Goal: Information Seeking & Learning: Learn about a topic

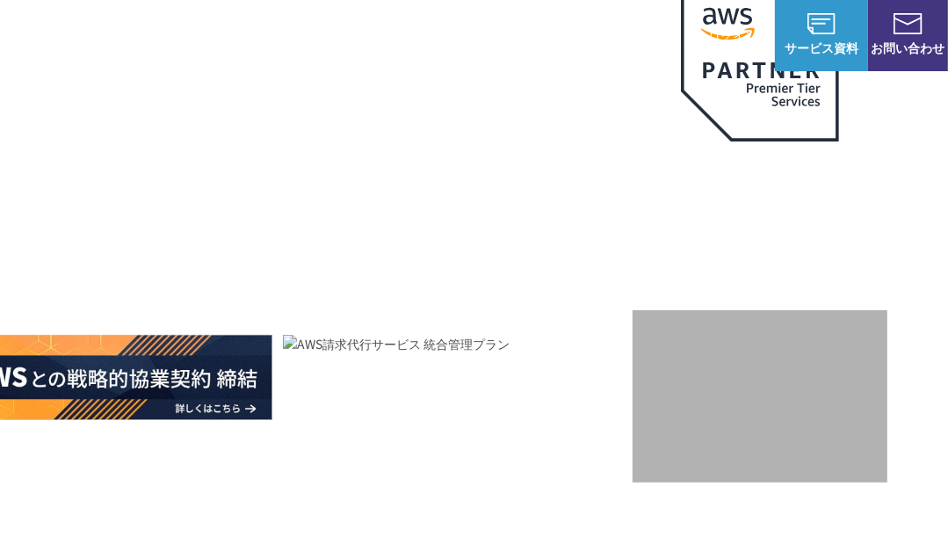
scroll to position [176, 0]
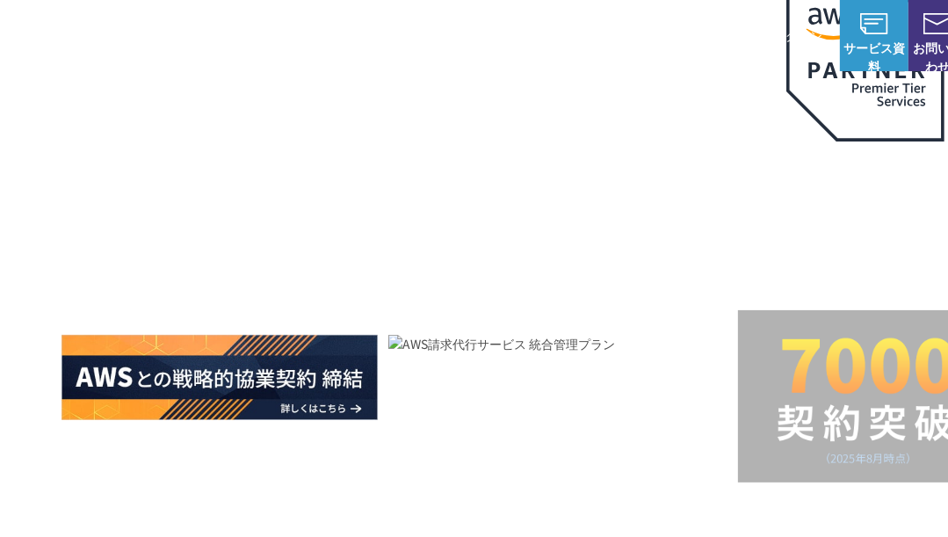
click at [204, 385] on img at bounding box center [219, 377] width 316 height 85
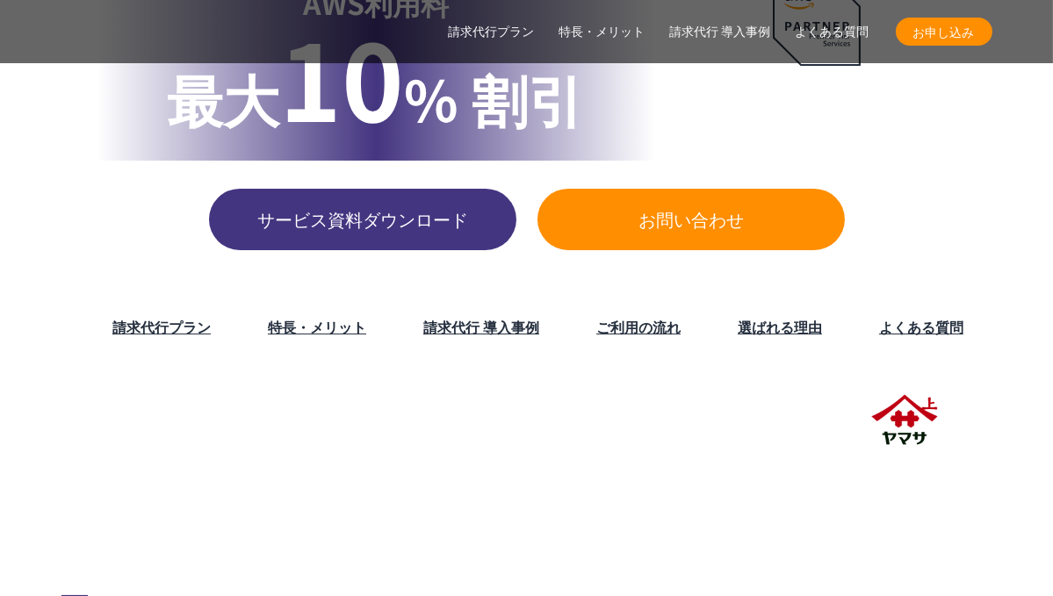
scroll to position [283, 0]
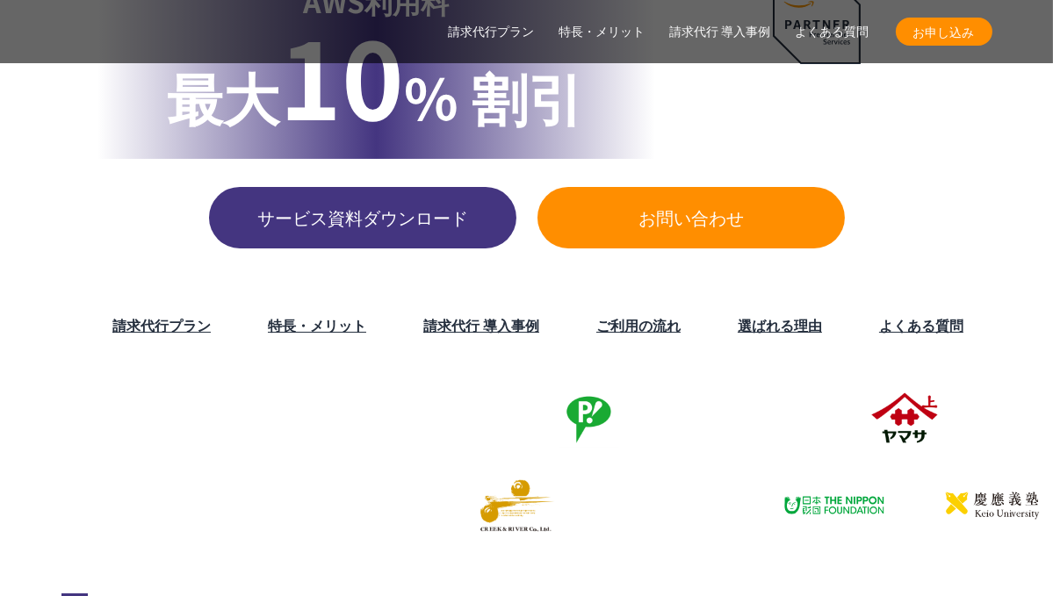
click at [314, 334] on link "特長・メリット" at bounding box center [317, 324] width 98 height 21
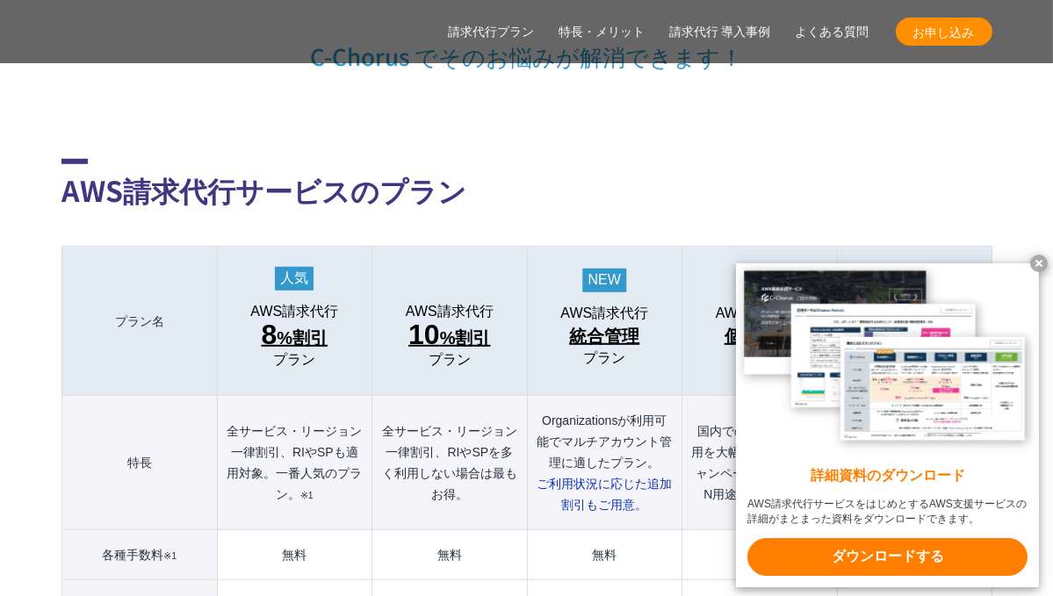
scroll to position [4525, 0]
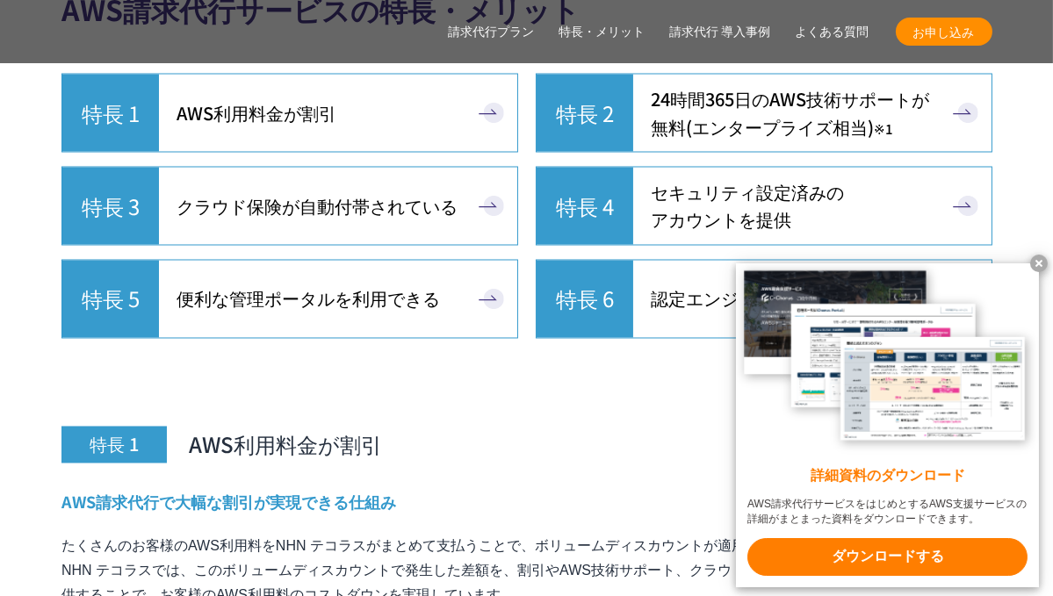
click at [947, 256] on x-t at bounding box center [1039, 264] width 18 height 18
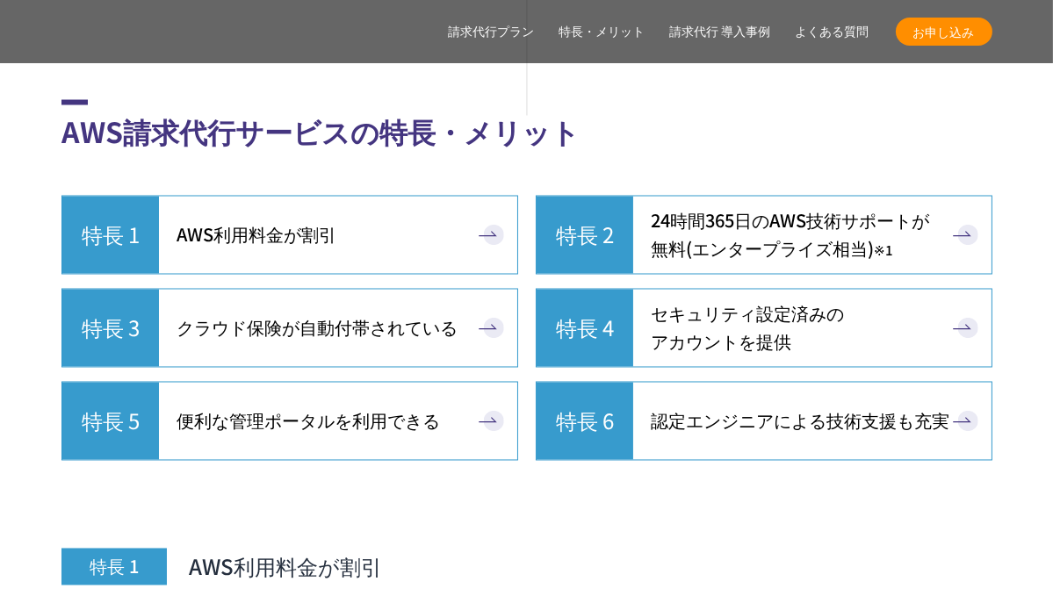
click at [266, 476] on h3 "特長 1 AWS利用料金が割引" at bounding box center [526, 528] width 931 height 116
click at [487, 289] on link "特長 3 クラウド保険が自動付帯されている" at bounding box center [289, 328] width 457 height 79
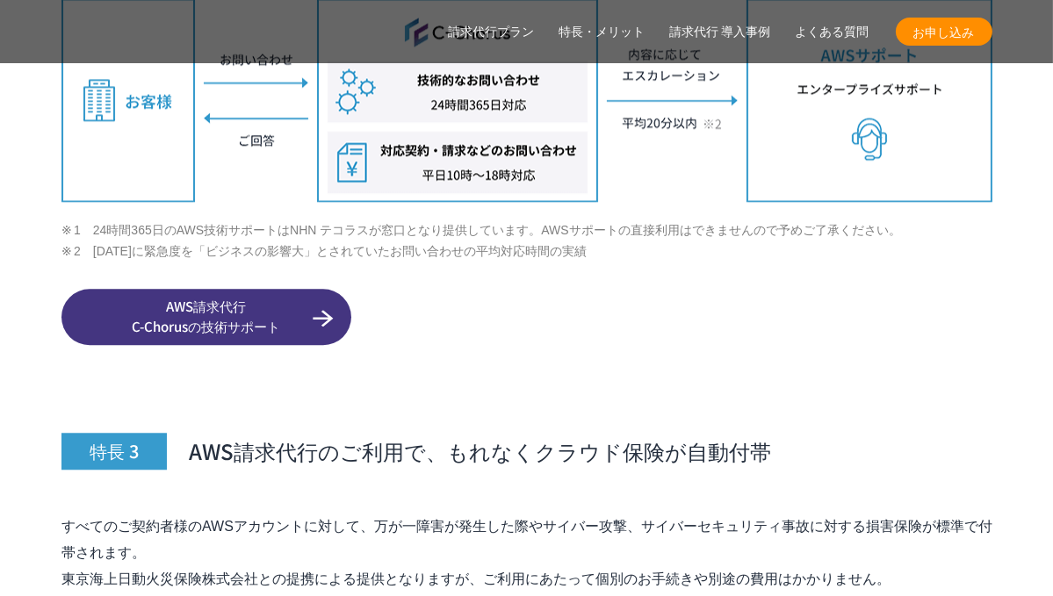
scroll to position [6733, 0]
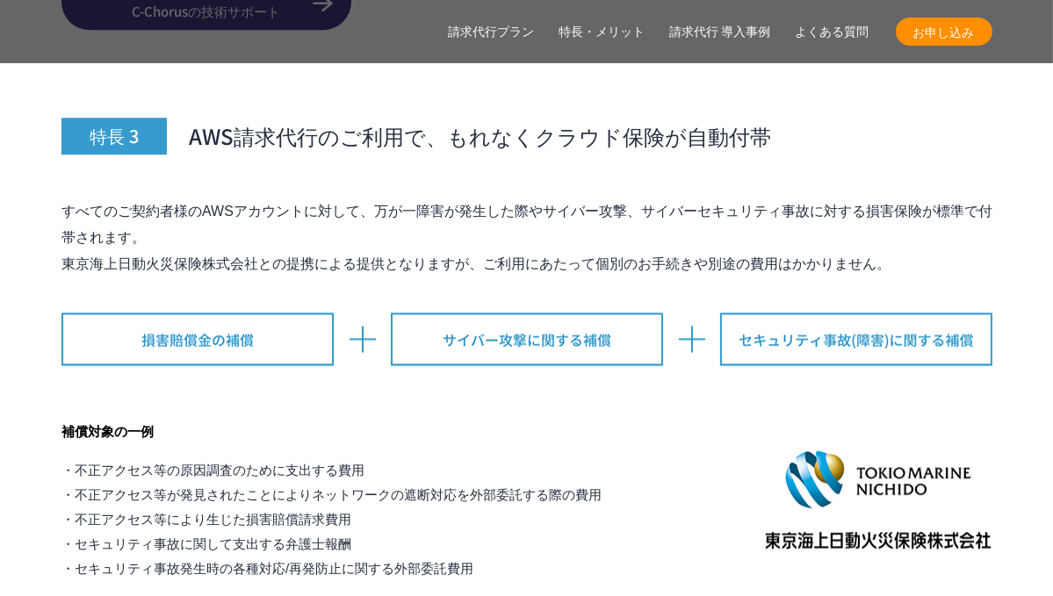
click at [220, 419] on h4 "補償対象の一例" at bounding box center [331, 431] width 540 height 25
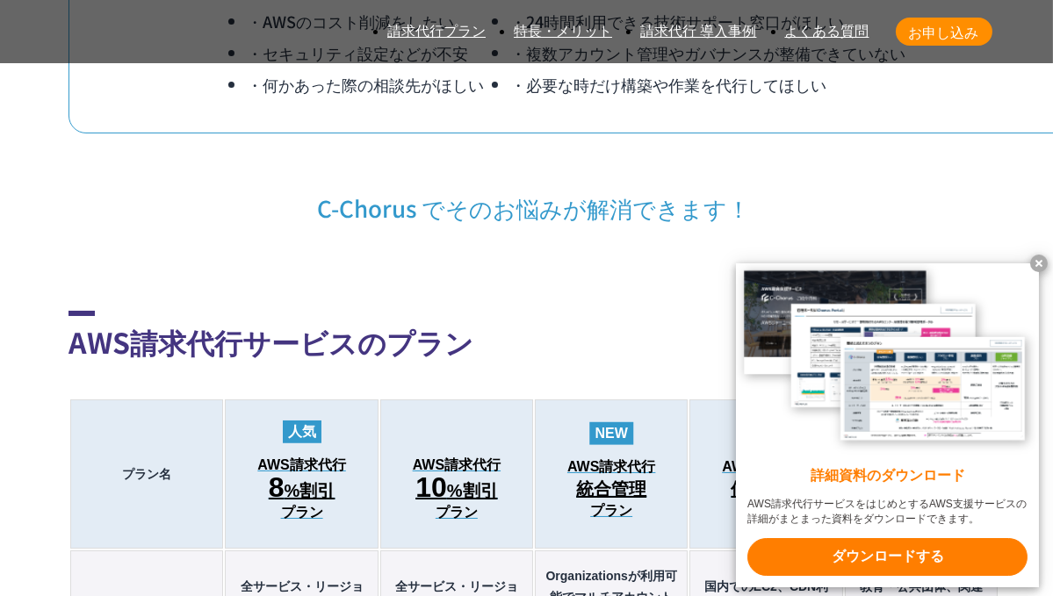
scroll to position [1854, 0]
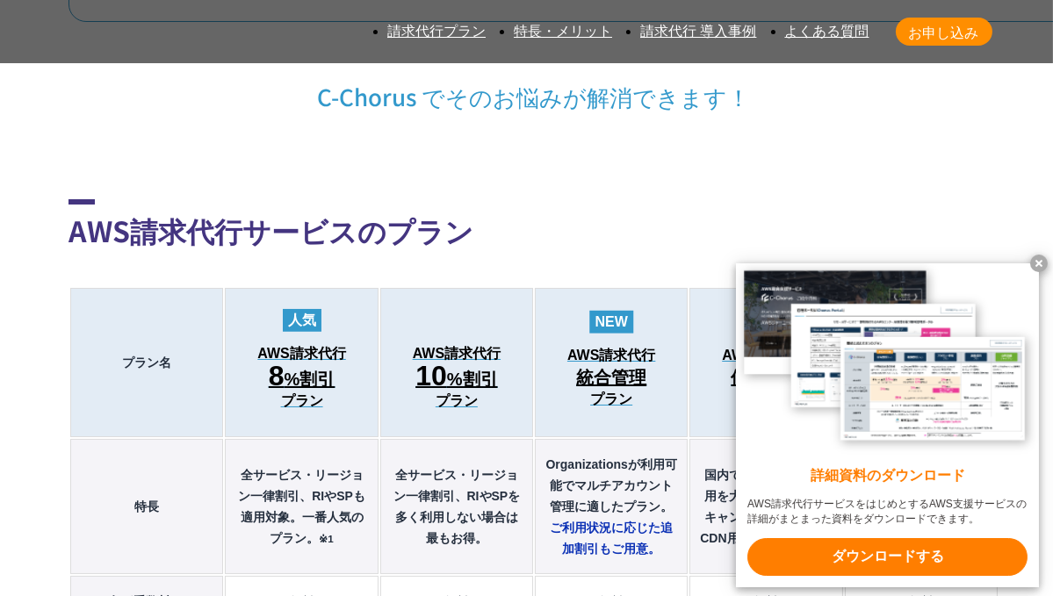
click at [1035, 272] on x-t at bounding box center [887, 358] width 303 height 191
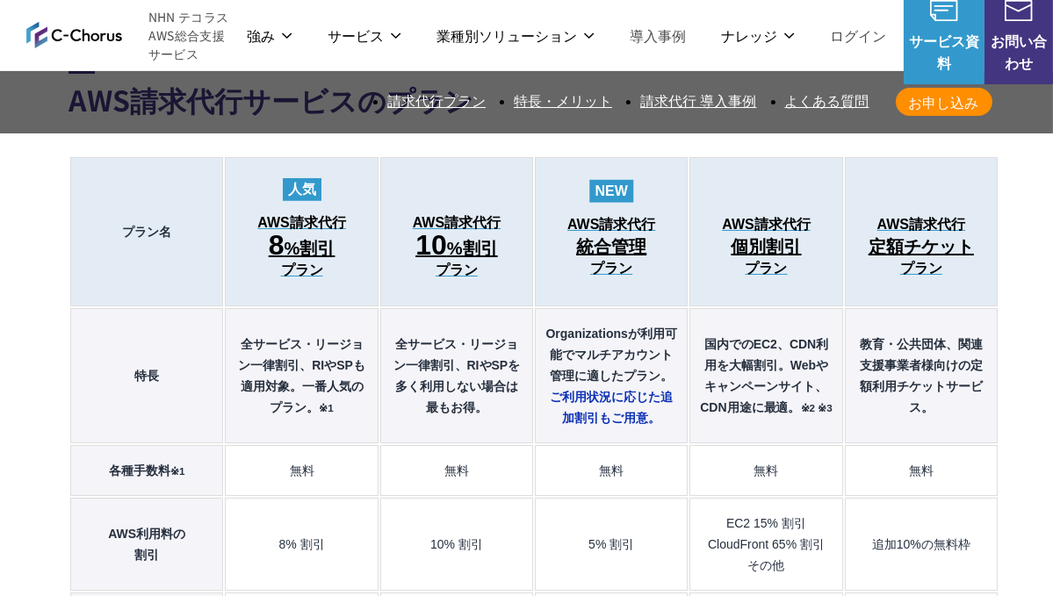
scroll to position [1951, 0]
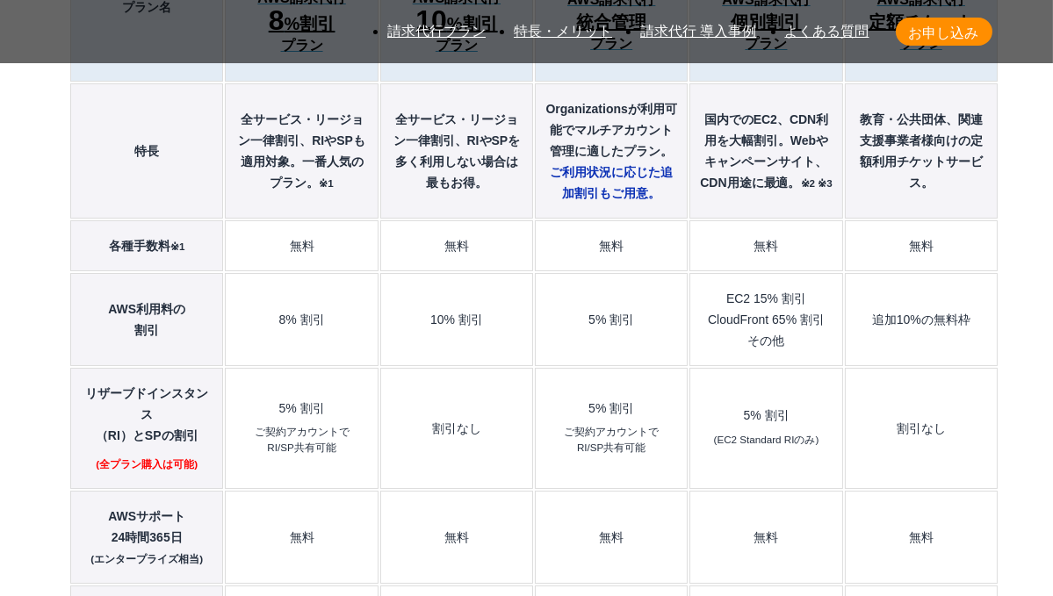
scroll to position [2244, 0]
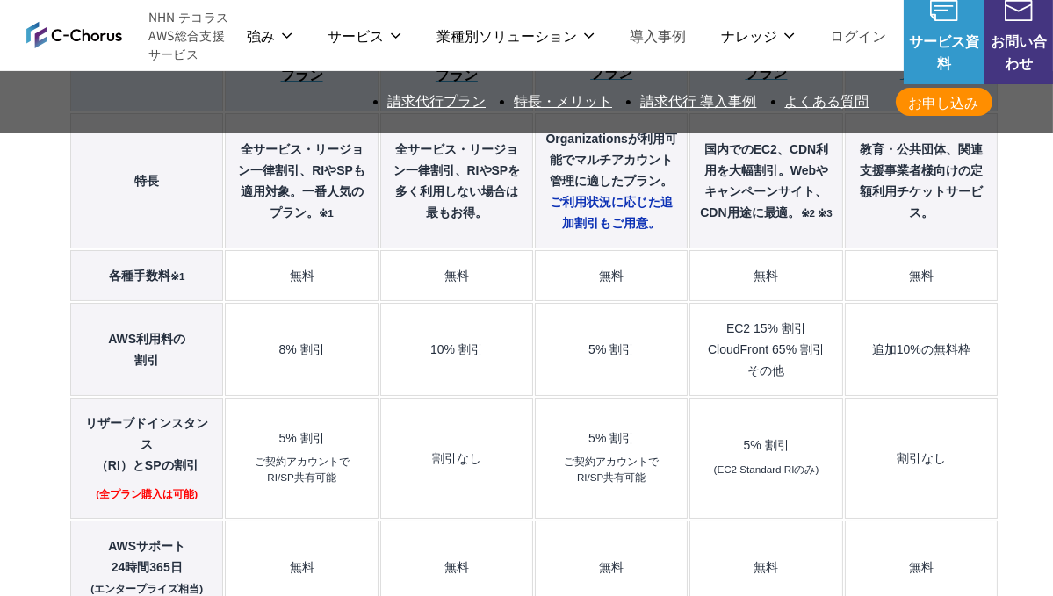
scroll to position [2146, 0]
